Goal: Task Accomplishment & Management: Manage account settings

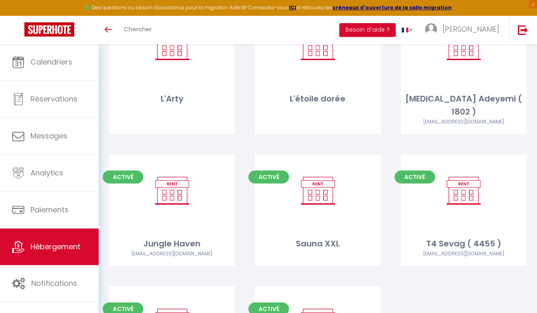
scroll to position [2306, 0]
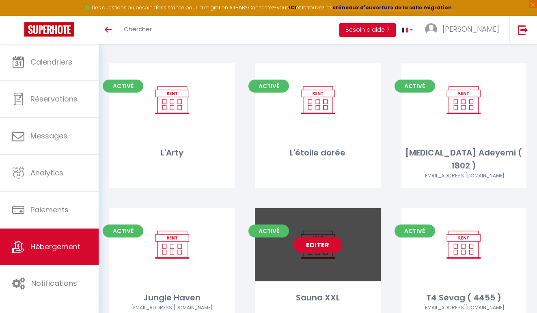
click at [302, 237] on link "Editer" at bounding box center [317, 245] width 49 height 16
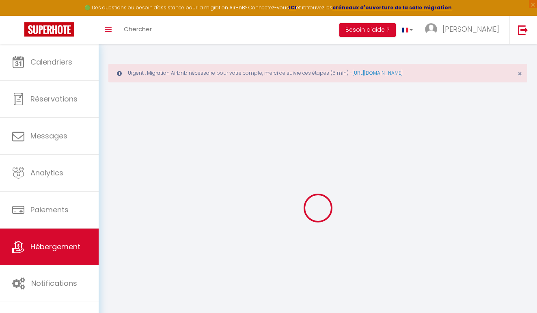
select select "+ 18 %"
select select
checkbox input "false"
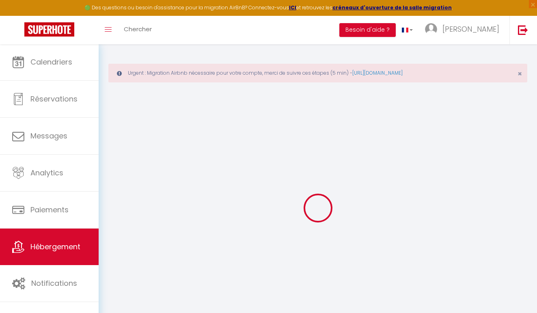
checkbox input "false"
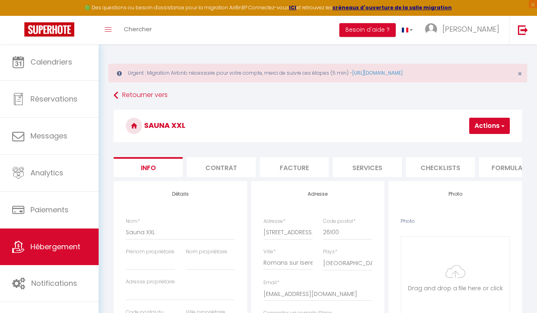
select select
checkbox input "false"
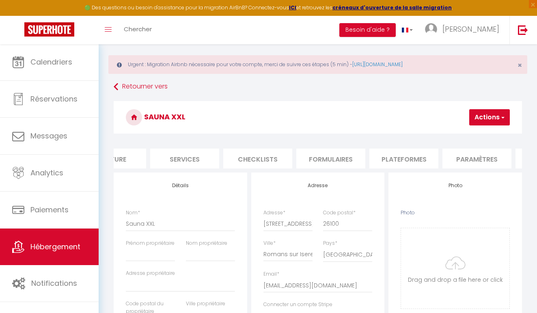
scroll to position [0, 218]
click at [156, 161] on li "Services" at bounding box center [149, 159] width 69 height 20
select select
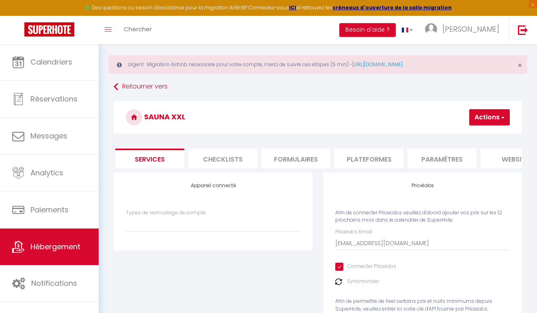
click at [360, 153] on li "Plateformes" at bounding box center [368, 159] width 69 height 20
